Goal: Information Seeking & Learning: Learn about a topic

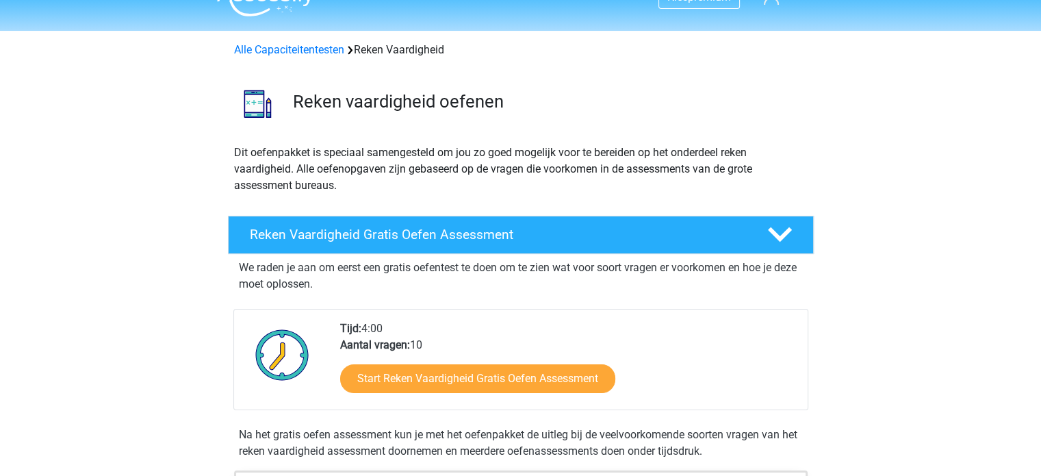
scroll to position [27, 0]
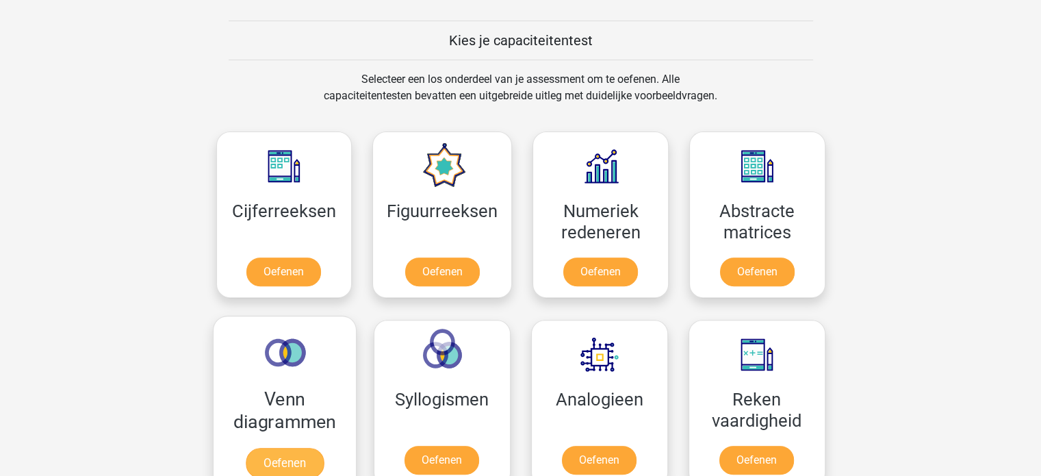
scroll to position [509, 0]
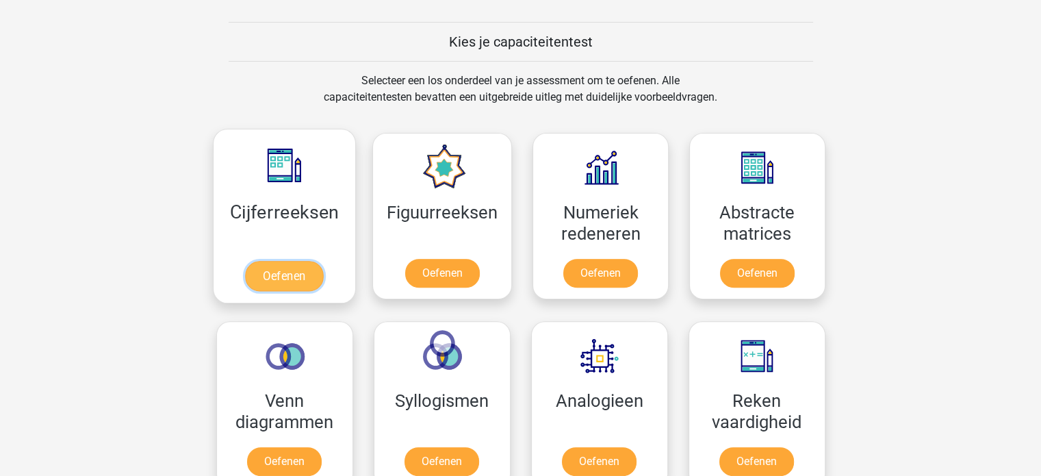
click at [287, 268] on link "Oefenen" at bounding box center [284, 276] width 78 height 30
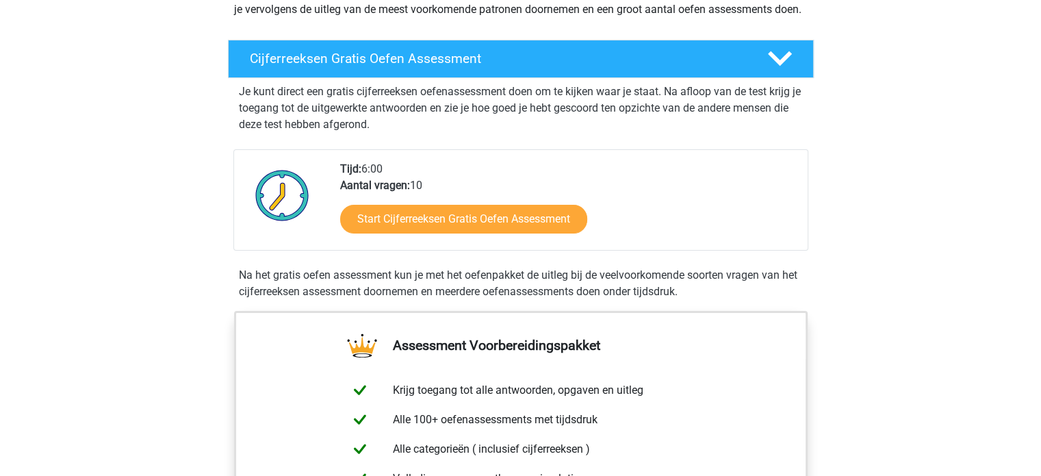
scroll to position [214, 0]
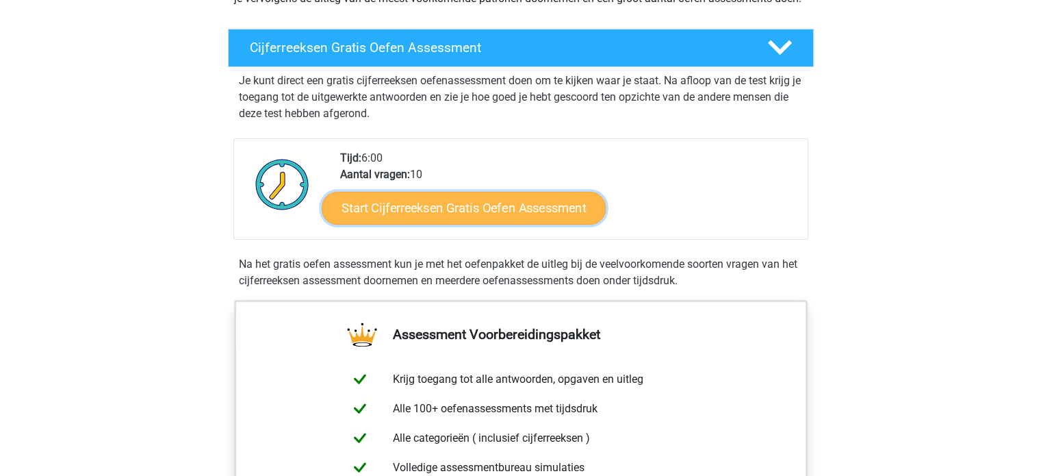
click at [500, 221] on link "Start Cijferreeksen Gratis Oefen Assessment" at bounding box center [464, 207] width 284 height 33
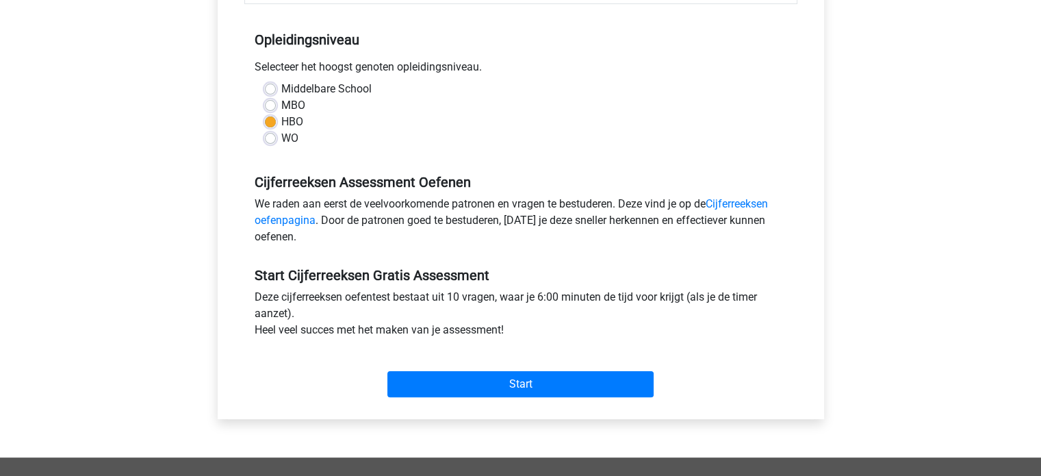
scroll to position [266, 0]
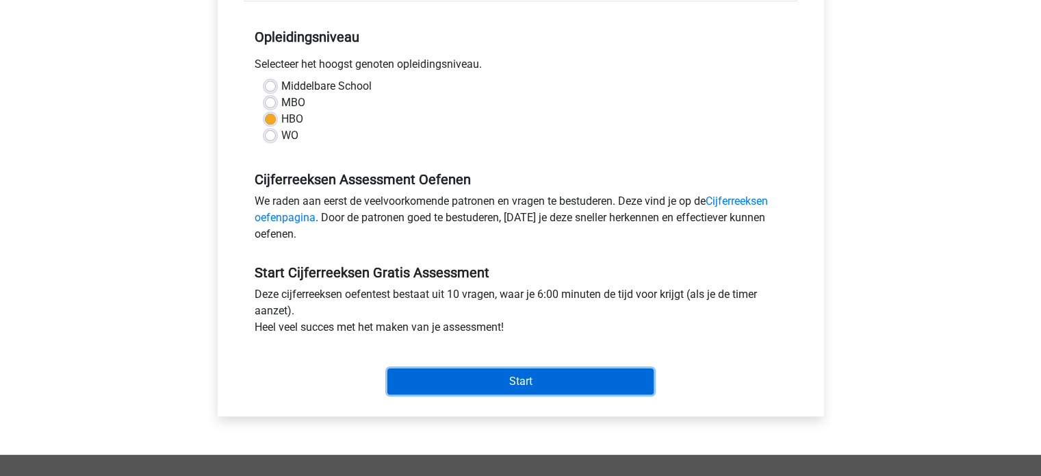
click at [526, 375] on input "Start" at bounding box center [520, 381] width 266 height 26
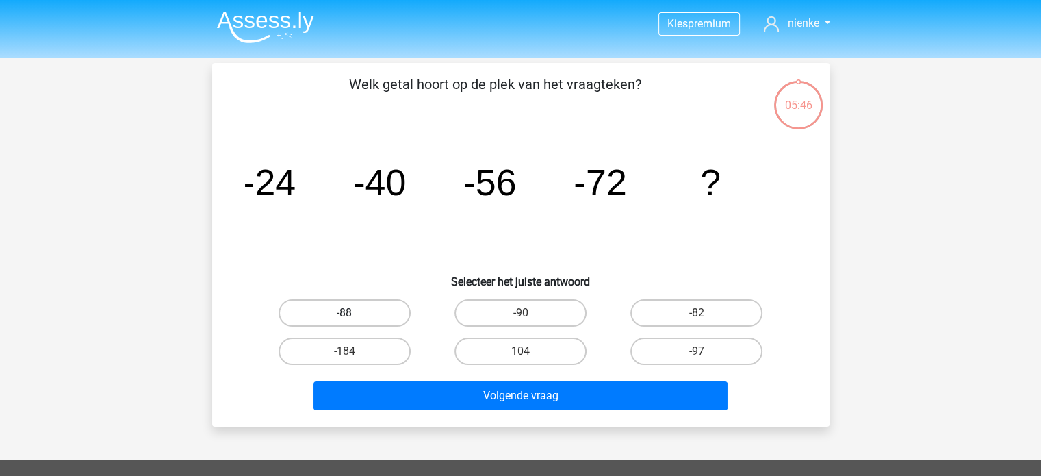
click at [339, 306] on label "-88" at bounding box center [345, 312] width 132 height 27
click at [344, 313] on input "-88" at bounding box center [348, 317] width 9 height 9
radio input "true"
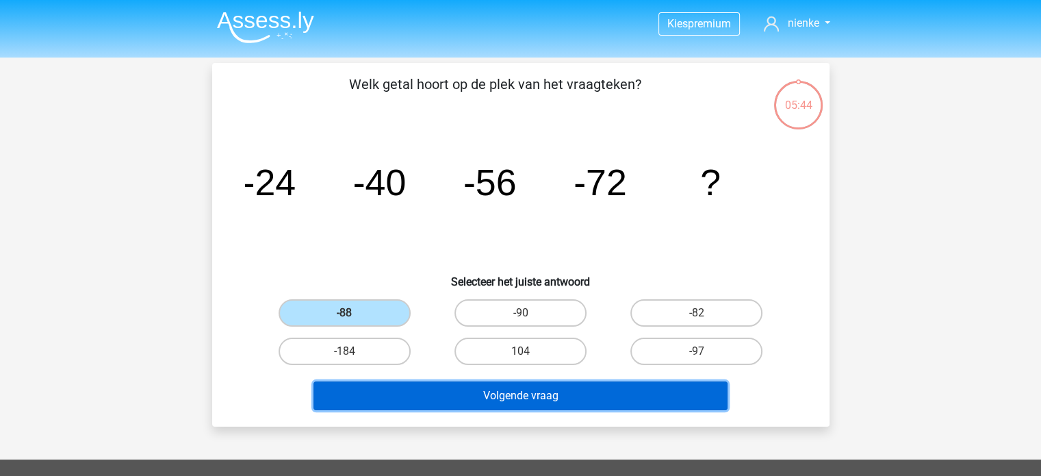
click at [633, 394] on button "Volgende vraag" at bounding box center [521, 395] width 414 height 29
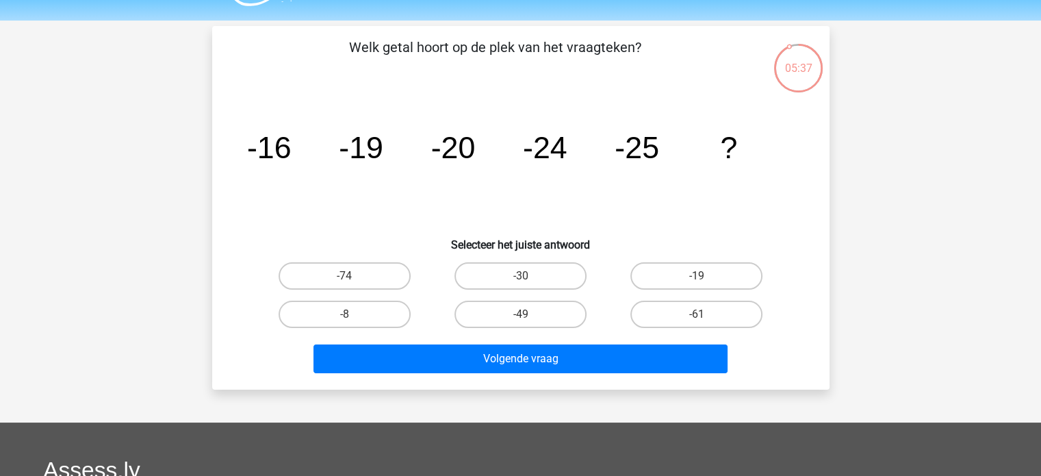
scroll to position [33, 0]
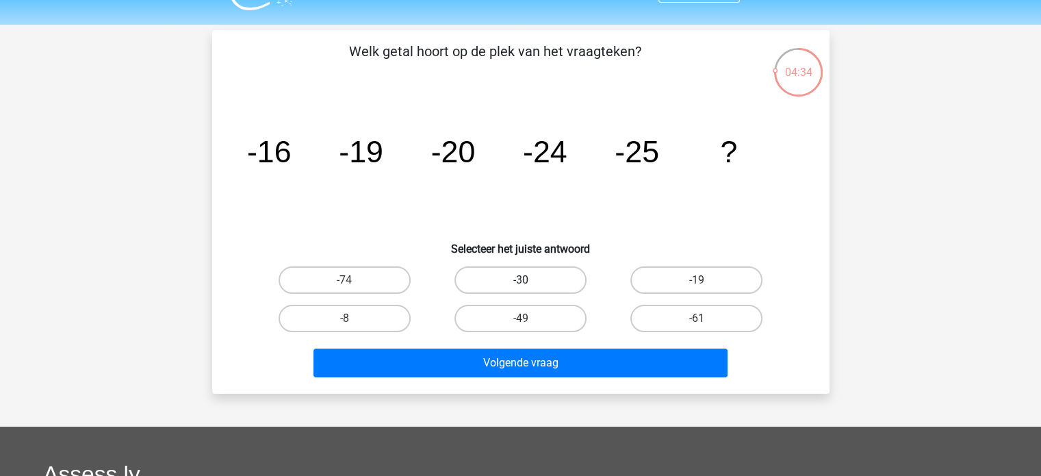
click at [519, 270] on label "-30" at bounding box center [521, 279] width 132 height 27
click at [520, 280] on input "-30" at bounding box center [524, 284] width 9 height 9
radio input "true"
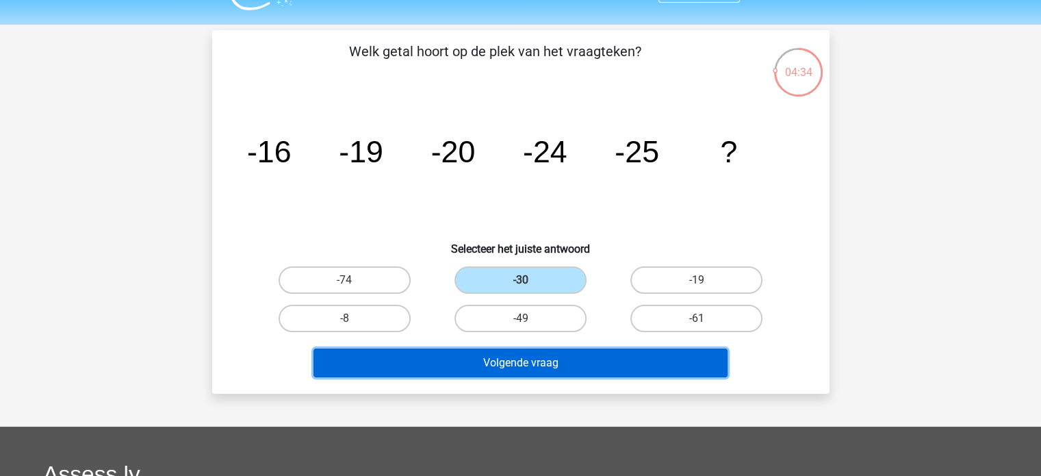
click at [592, 353] on button "Volgende vraag" at bounding box center [521, 362] width 414 height 29
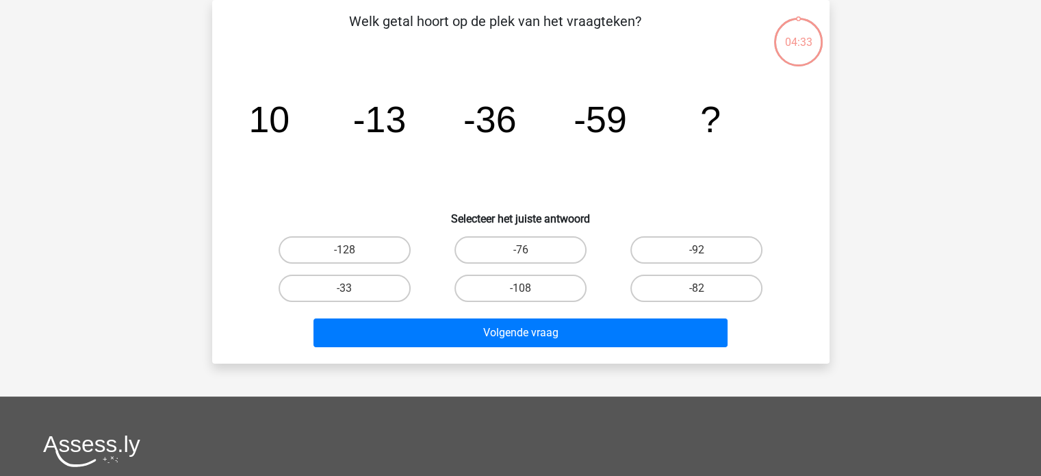
scroll to position [0, 0]
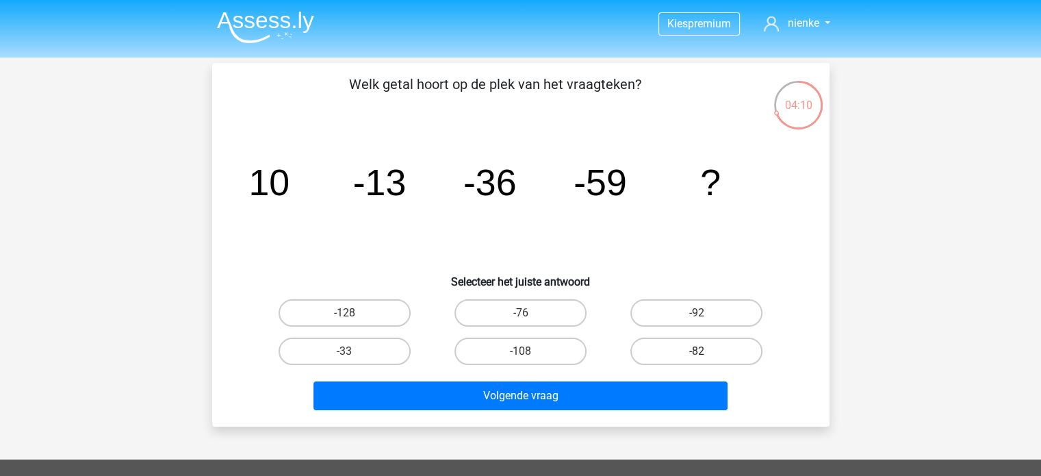
click at [713, 353] on label "-82" at bounding box center [696, 350] width 132 height 27
click at [706, 353] on input "-82" at bounding box center [701, 355] width 9 height 9
radio input "true"
click at [654, 379] on div "Volgende vraag" at bounding box center [521, 392] width 574 height 45
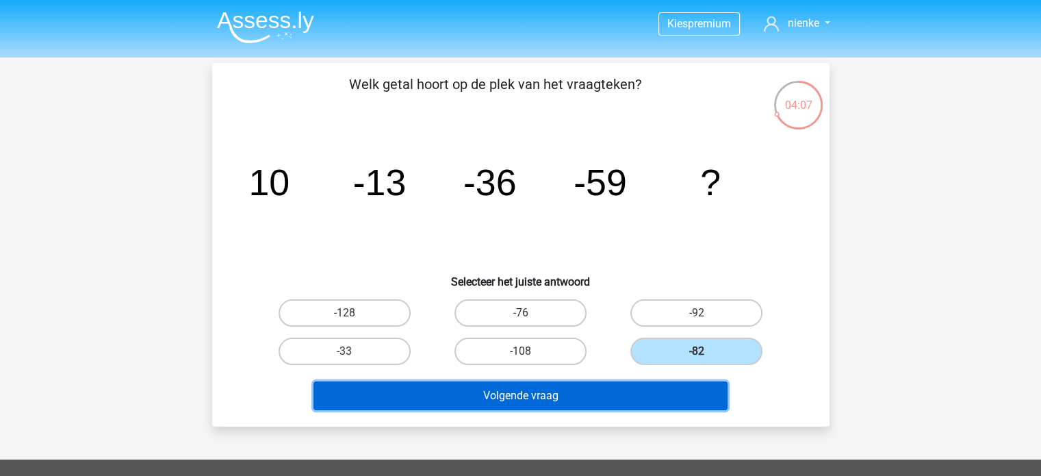
click at [572, 392] on button "Volgende vraag" at bounding box center [521, 395] width 414 height 29
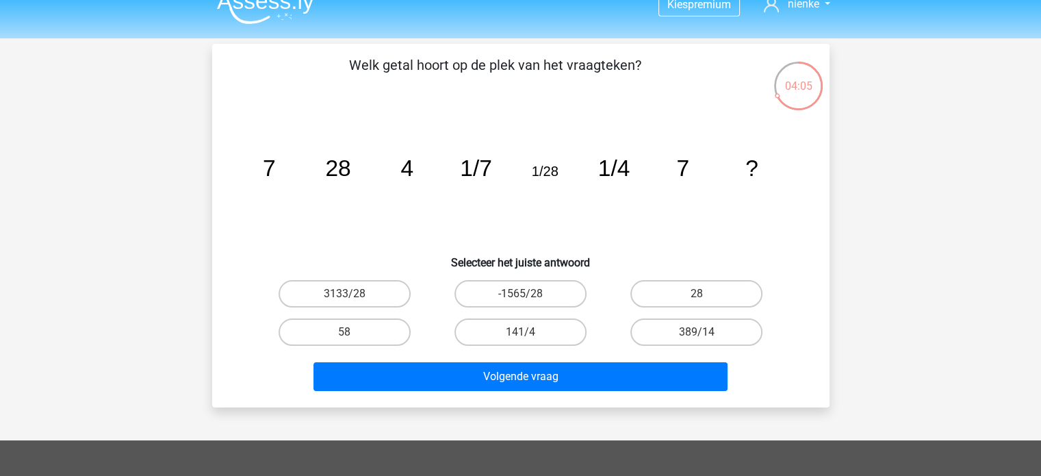
scroll to position [18, 0]
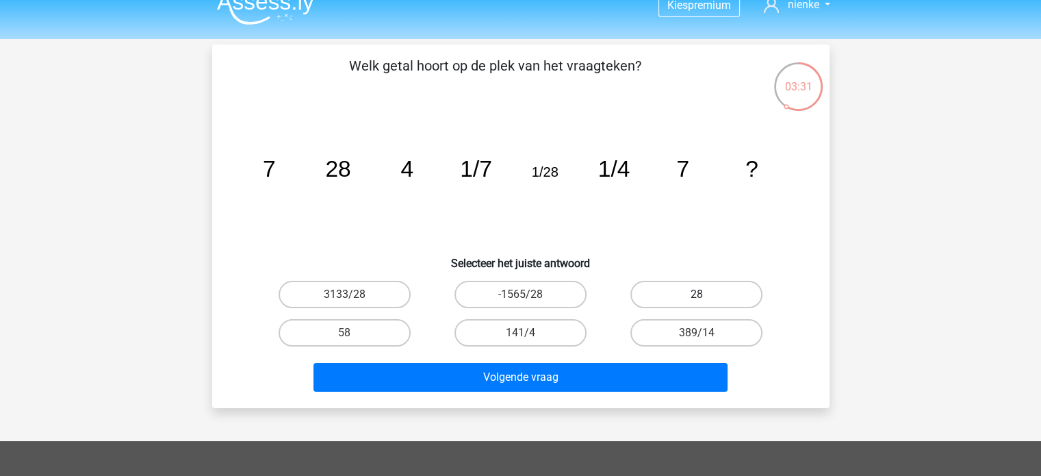
click at [739, 292] on div "28" at bounding box center [697, 294] width 176 height 38
drag, startPoint x: 739, startPoint y: 292, endPoint x: 706, endPoint y: 294, distance: 33.6
click at [706, 294] on label "28" at bounding box center [696, 294] width 132 height 27
click at [706, 294] on input "28" at bounding box center [701, 298] width 9 height 9
radio input "true"
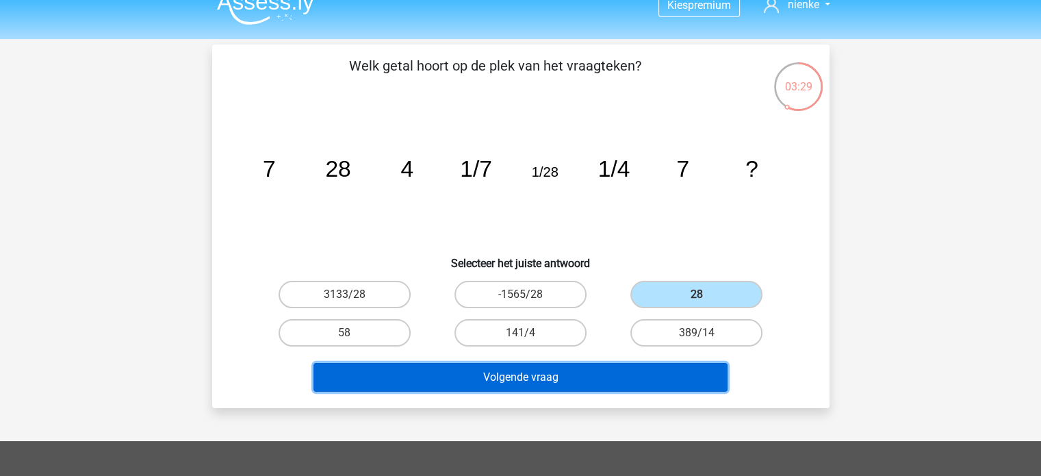
click at [635, 387] on button "Volgende vraag" at bounding box center [521, 377] width 414 height 29
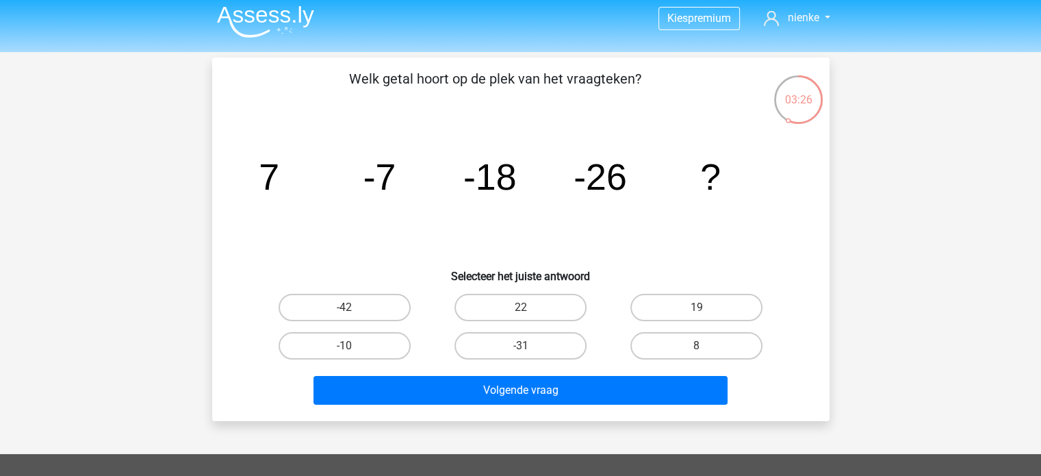
scroll to position [0, 0]
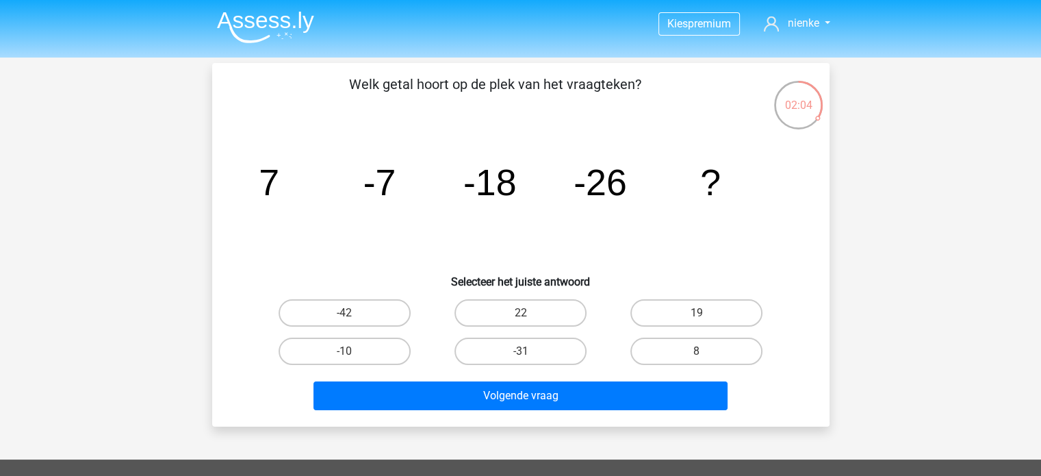
click at [522, 353] on input "-31" at bounding box center [524, 355] width 9 height 9
radio input "true"
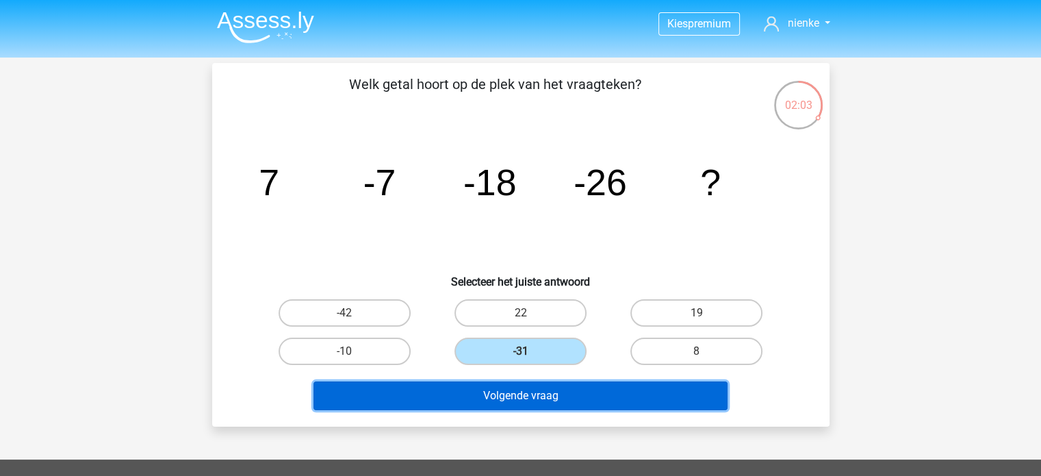
click at [544, 386] on button "Volgende vraag" at bounding box center [521, 395] width 414 height 29
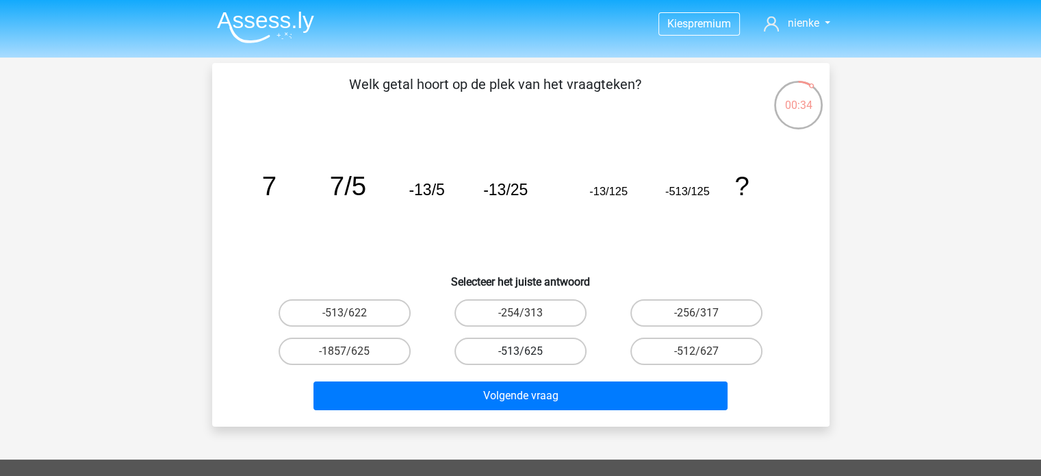
click at [505, 346] on label "-513/625" at bounding box center [521, 350] width 132 height 27
click at [520, 351] on input "-513/625" at bounding box center [524, 355] width 9 height 9
radio input "true"
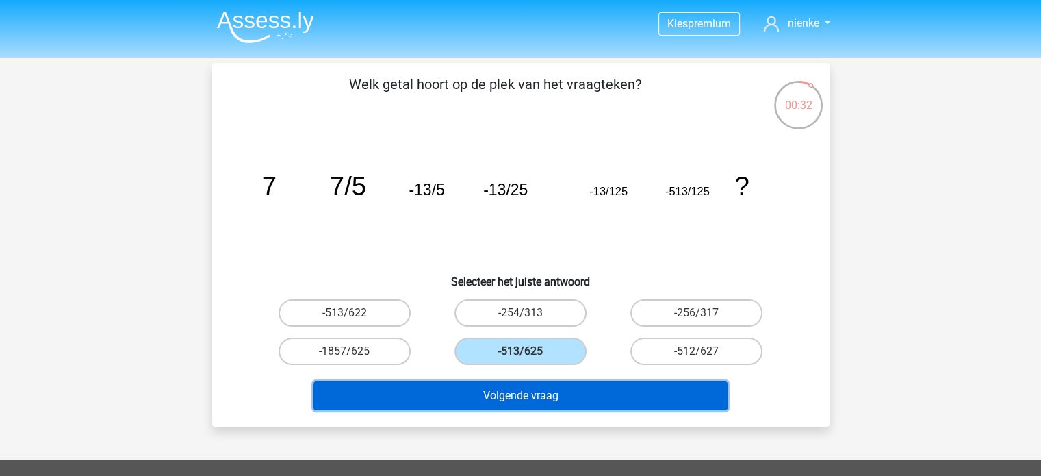
click at [564, 392] on button "Volgende vraag" at bounding box center [521, 395] width 414 height 29
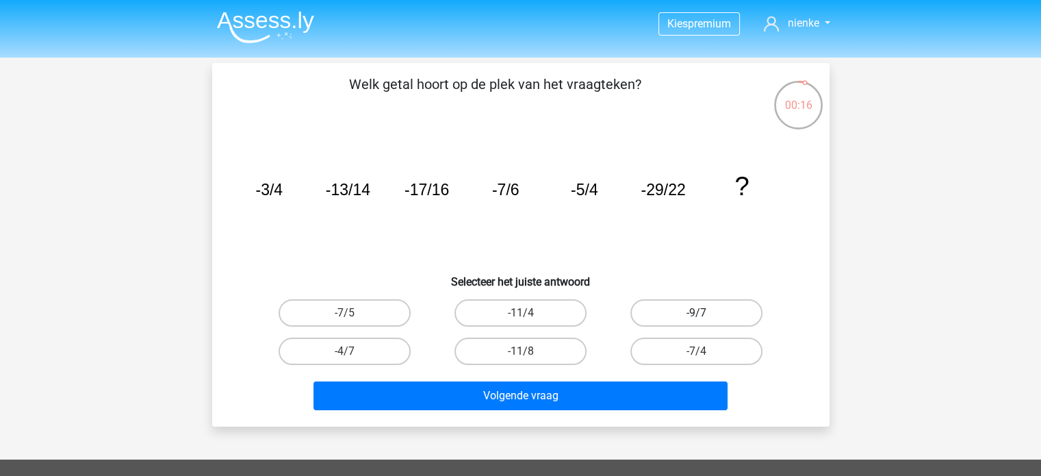
click at [726, 309] on label "-9/7" at bounding box center [696, 312] width 132 height 27
click at [706, 313] on input "-9/7" at bounding box center [701, 317] width 9 height 9
radio input "true"
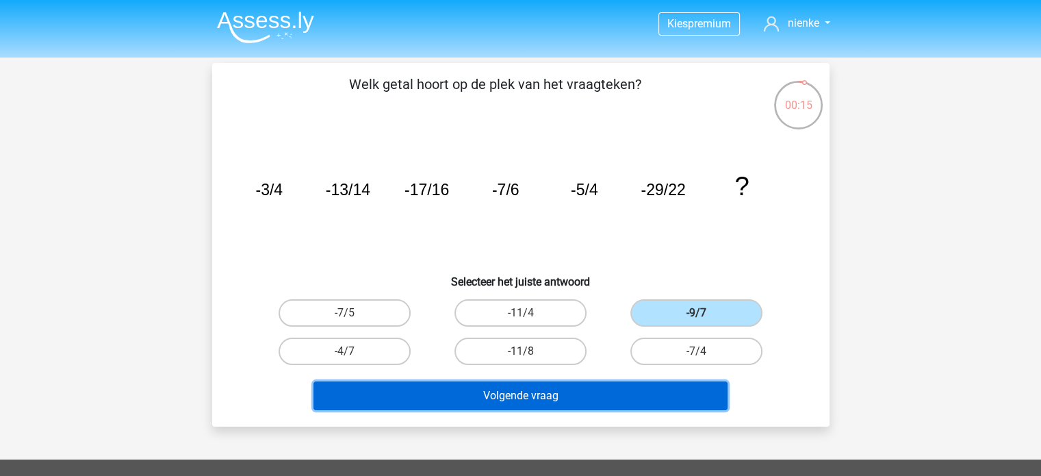
click at [657, 394] on button "Volgende vraag" at bounding box center [521, 395] width 414 height 29
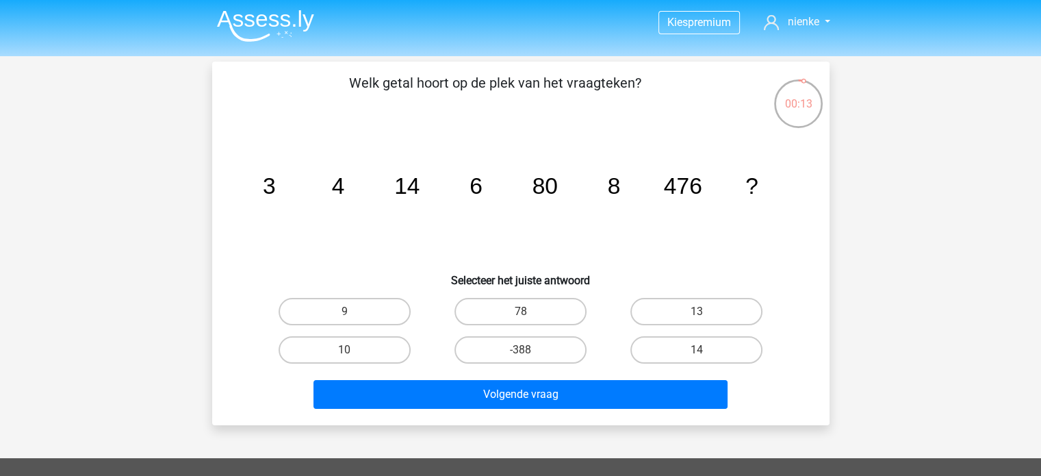
scroll to position [1, 0]
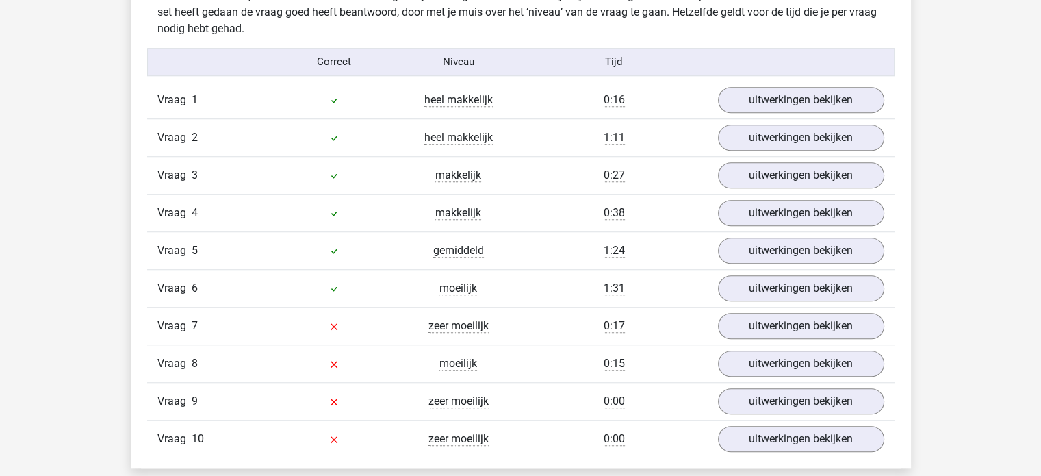
scroll to position [1101, 0]
click at [771, 290] on link "uitwerkingen bekijken" at bounding box center [800, 287] width 191 height 30
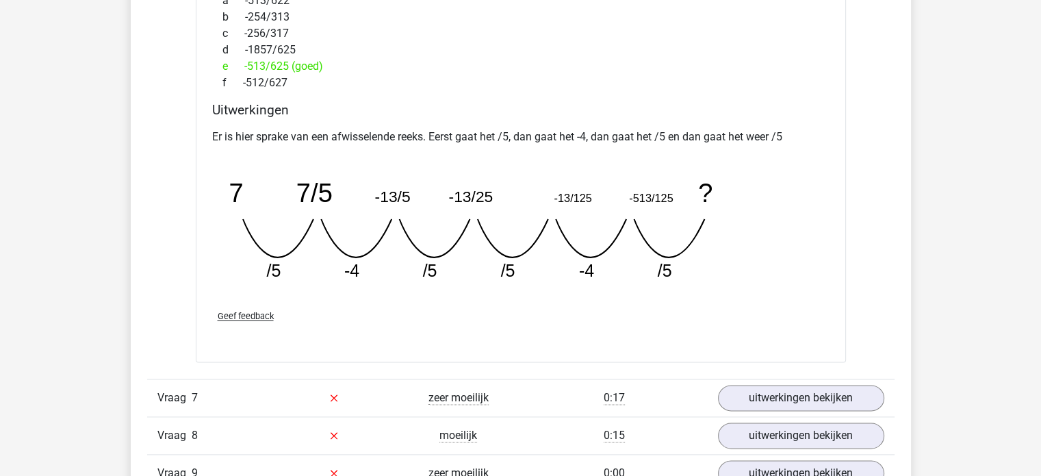
scroll to position [1629, 0]
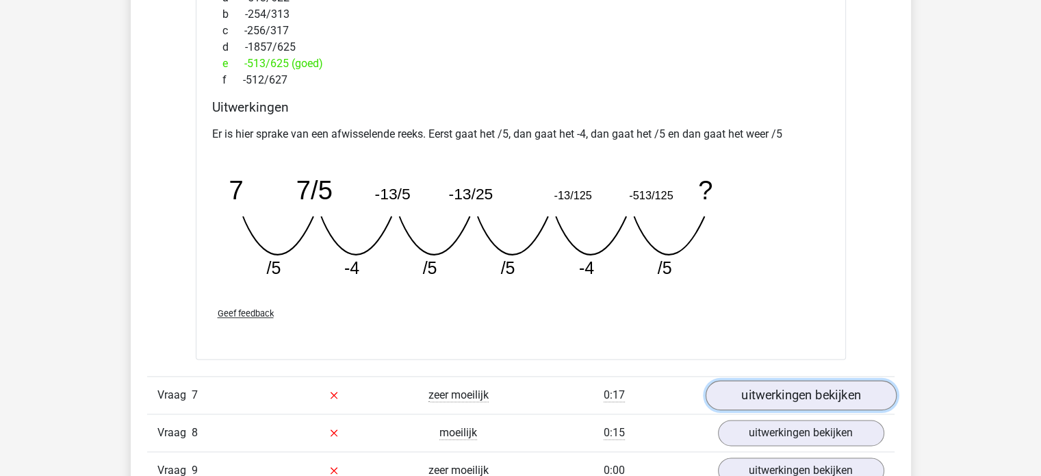
click at [780, 403] on link "uitwerkingen bekijken" at bounding box center [800, 395] width 191 height 30
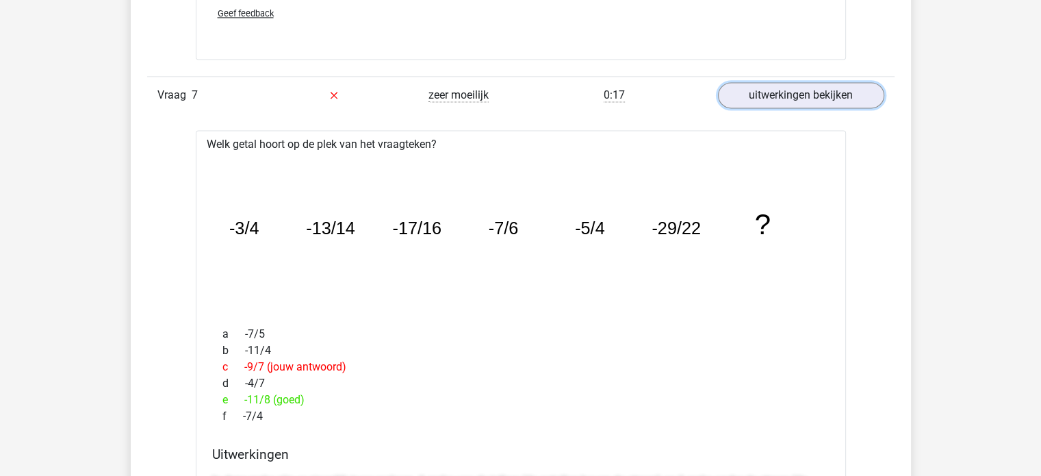
scroll to position [1916, 0]
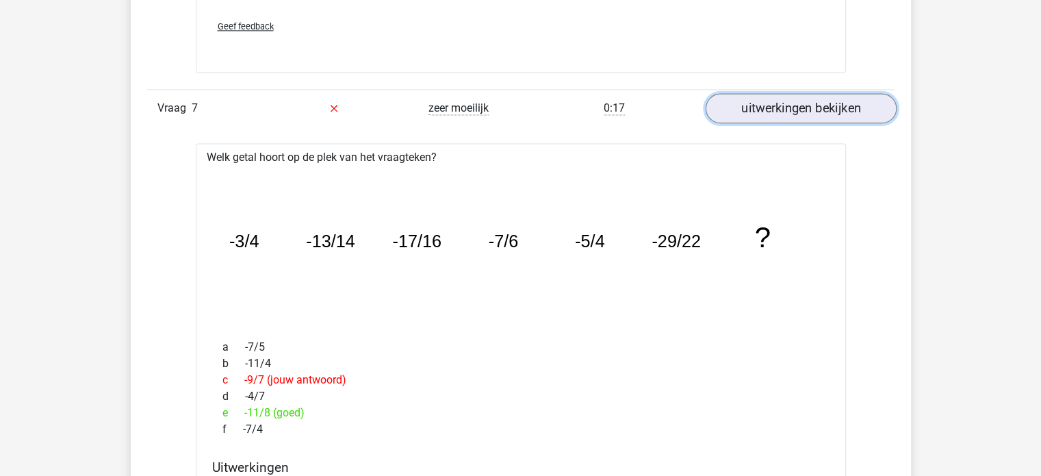
click at [741, 103] on link "uitwerkingen bekijken" at bounding box center [800, 108] width 191 height 30
